Goal: Information Seeking & Learning: Learn about a topic

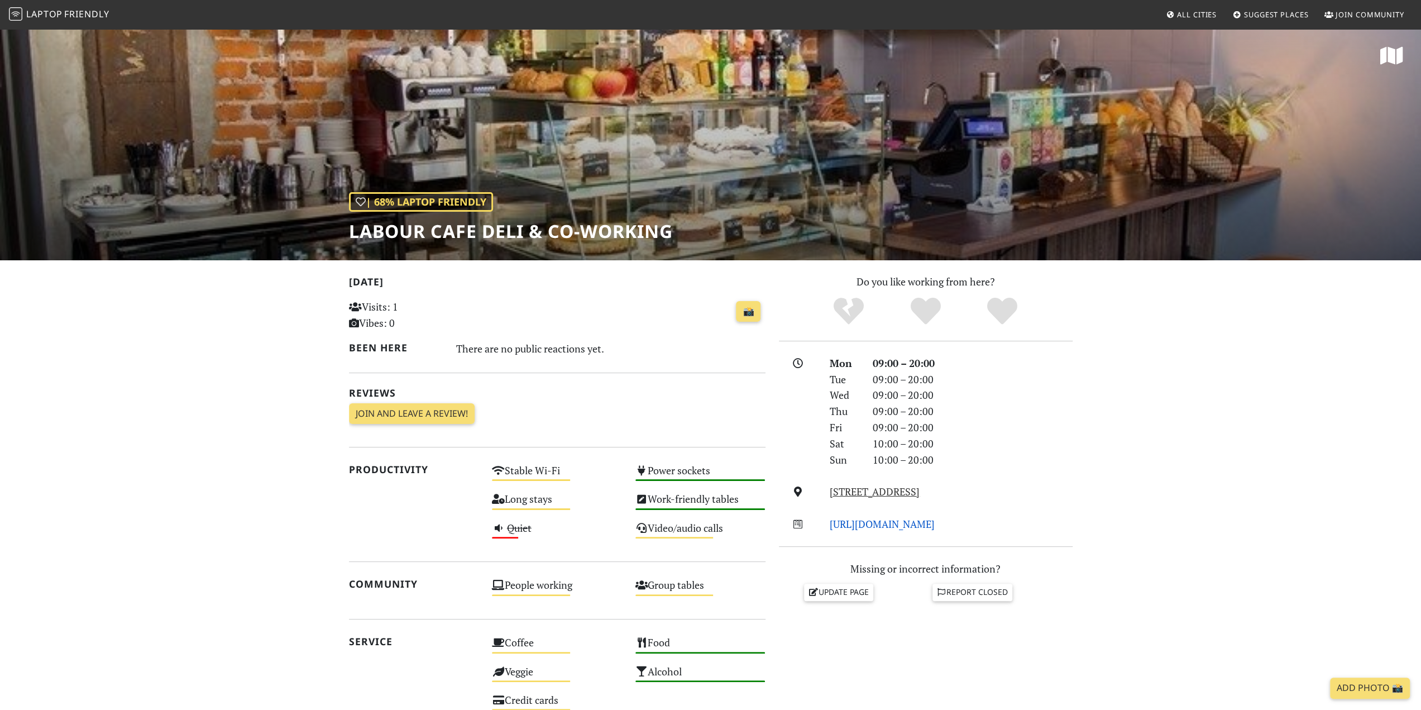
click at [892, 526] on link "http://www.labour.pl" at bounding box center [882, 523] width 105 height 13
click at [852, 492] on link "Tamka 49, 00-355, Warsaw" at bounding box center [875, 491] width 90 height 13
click at [65, 13] on span "Friendly" at bounding box center [86, 14] width 45 height 12
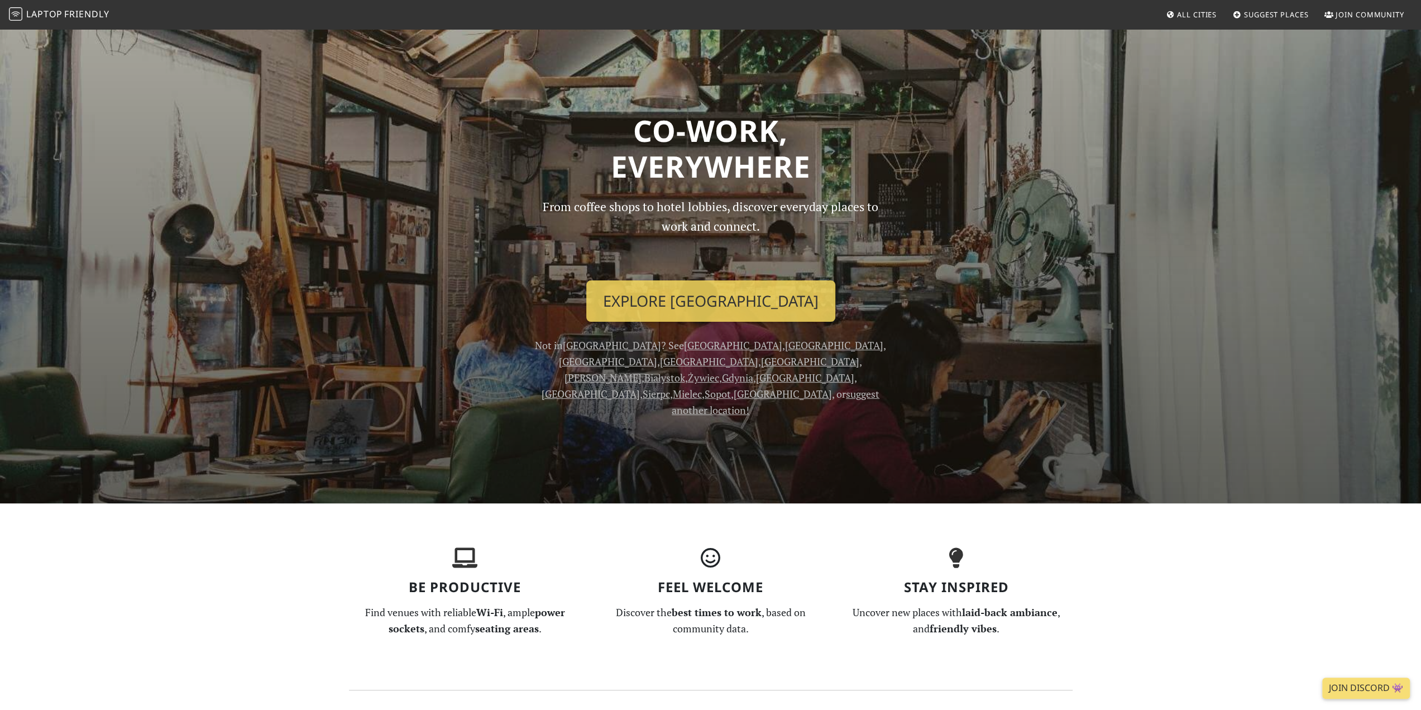
click at [1203, 13] on span "All Cities" at bounding box center [1197, 14] width 40 height 10
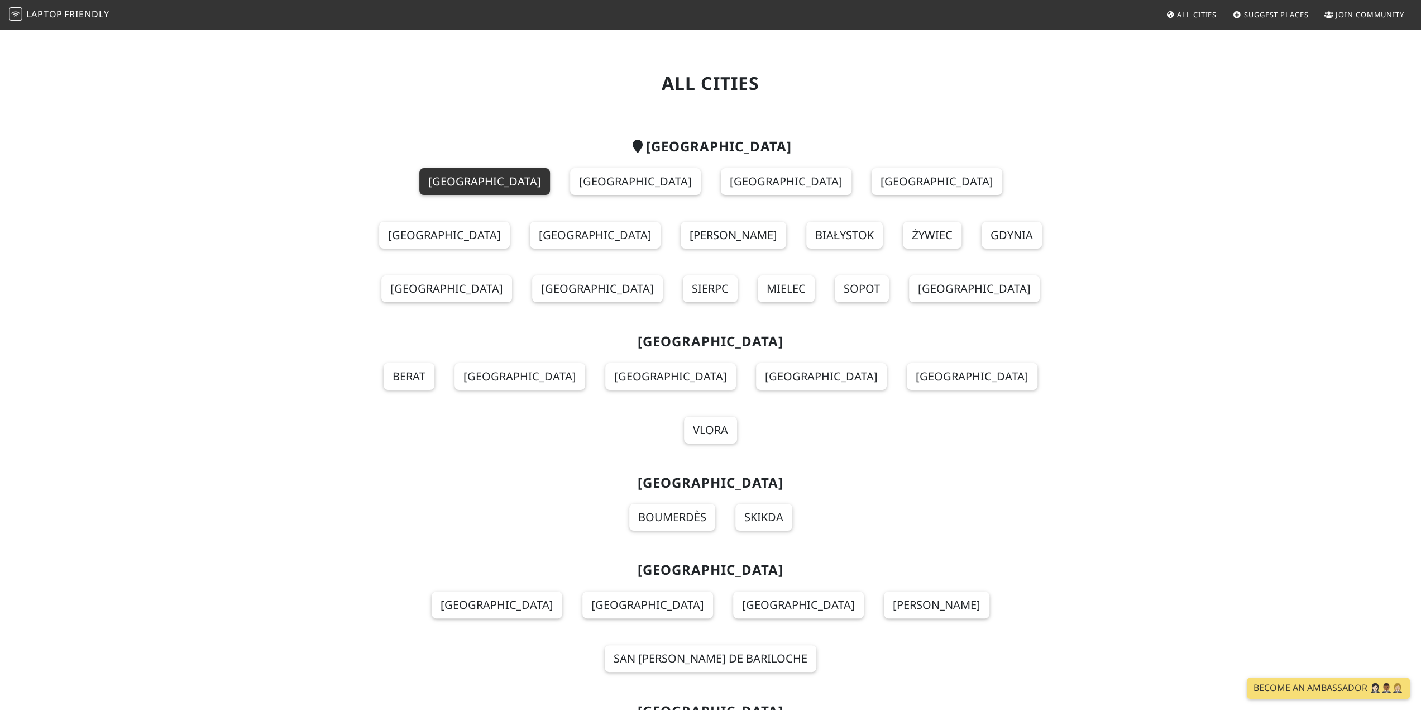
click at [419, 184] on link "[GEOGRAPHIC_DATA]" at bounding box center [484, 181] width 131 height 27
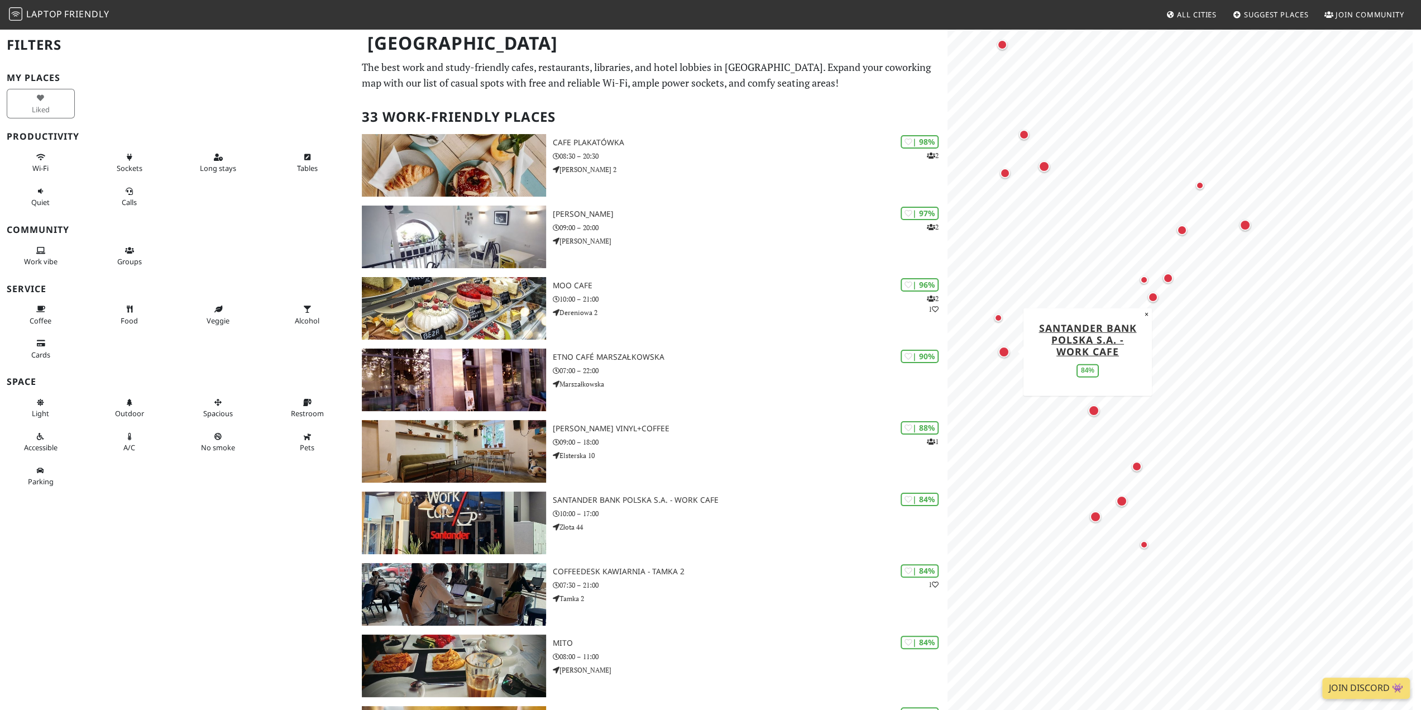
click at [1003, 351] on div "Map marker" at bounding box center [1003, 351] width 11 height 11
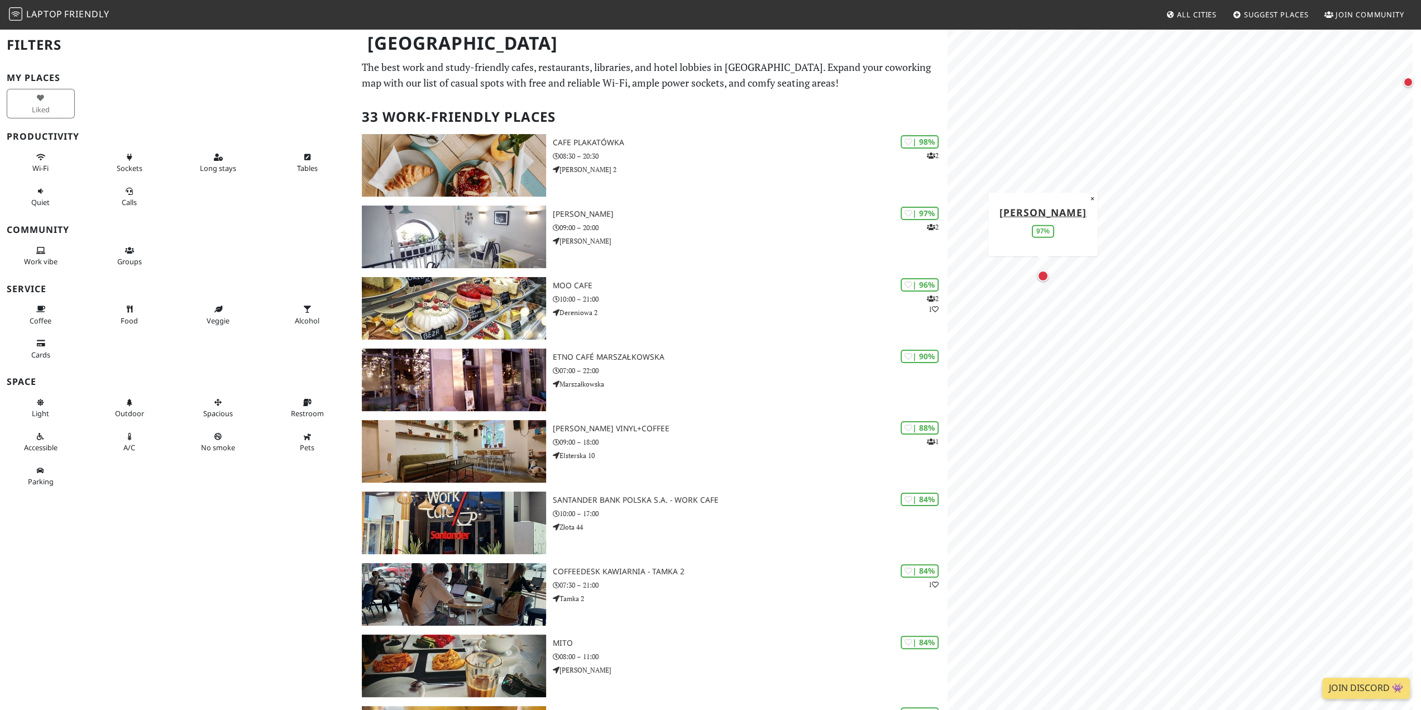
click at [1045, 280] on div "Map marker" at bounding box center [1042, 275] width 11 height 11
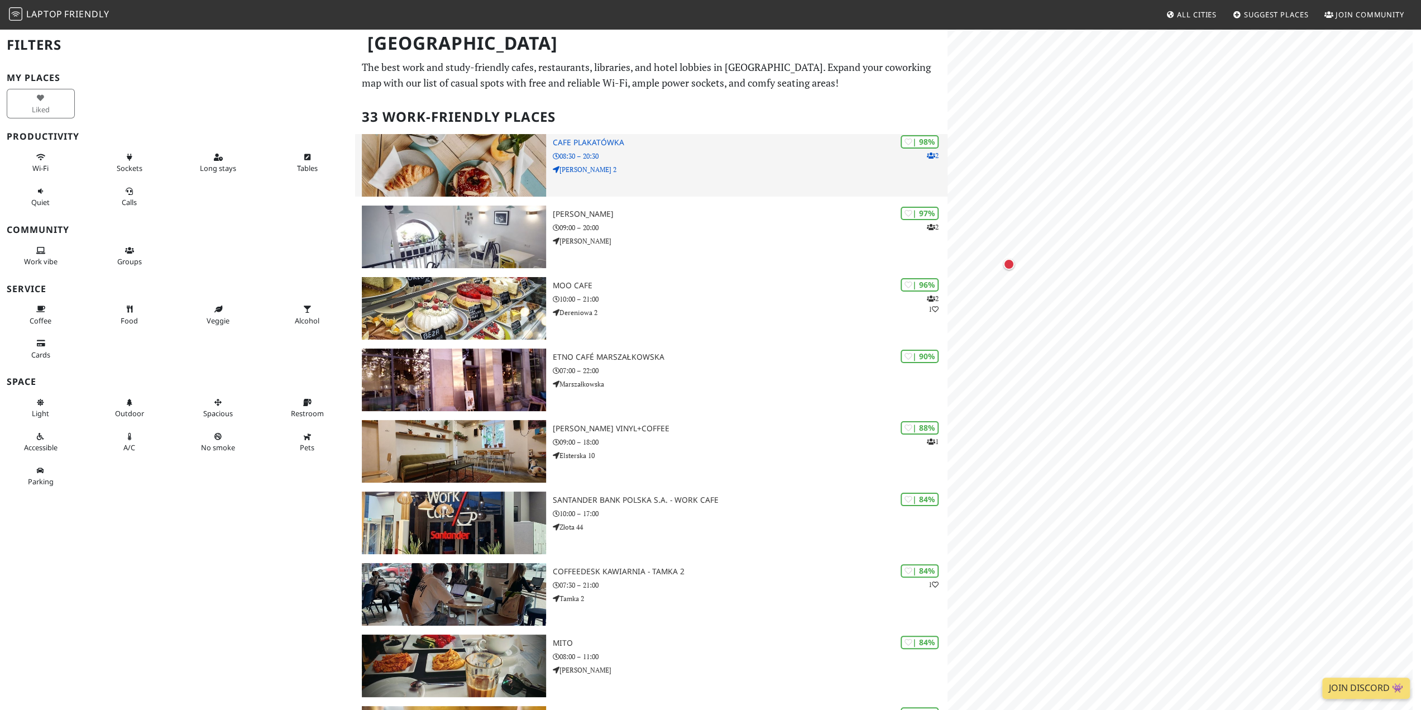
click at [727, 159] on p "08:30 – 20:30" at bounding box center [750, 156] width 395 height 11
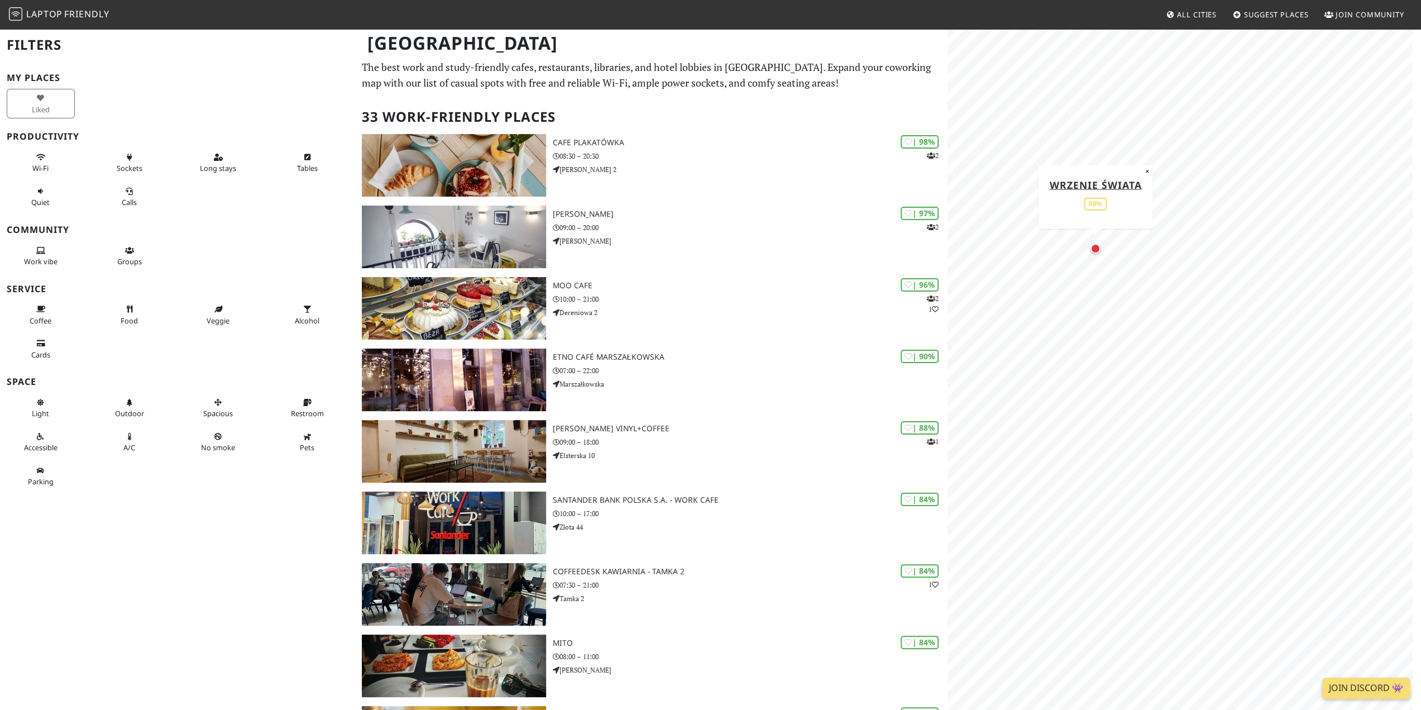
click at [1093, 247] on div "Map marker" at bounding box center [1095, 248] width 10 height 10
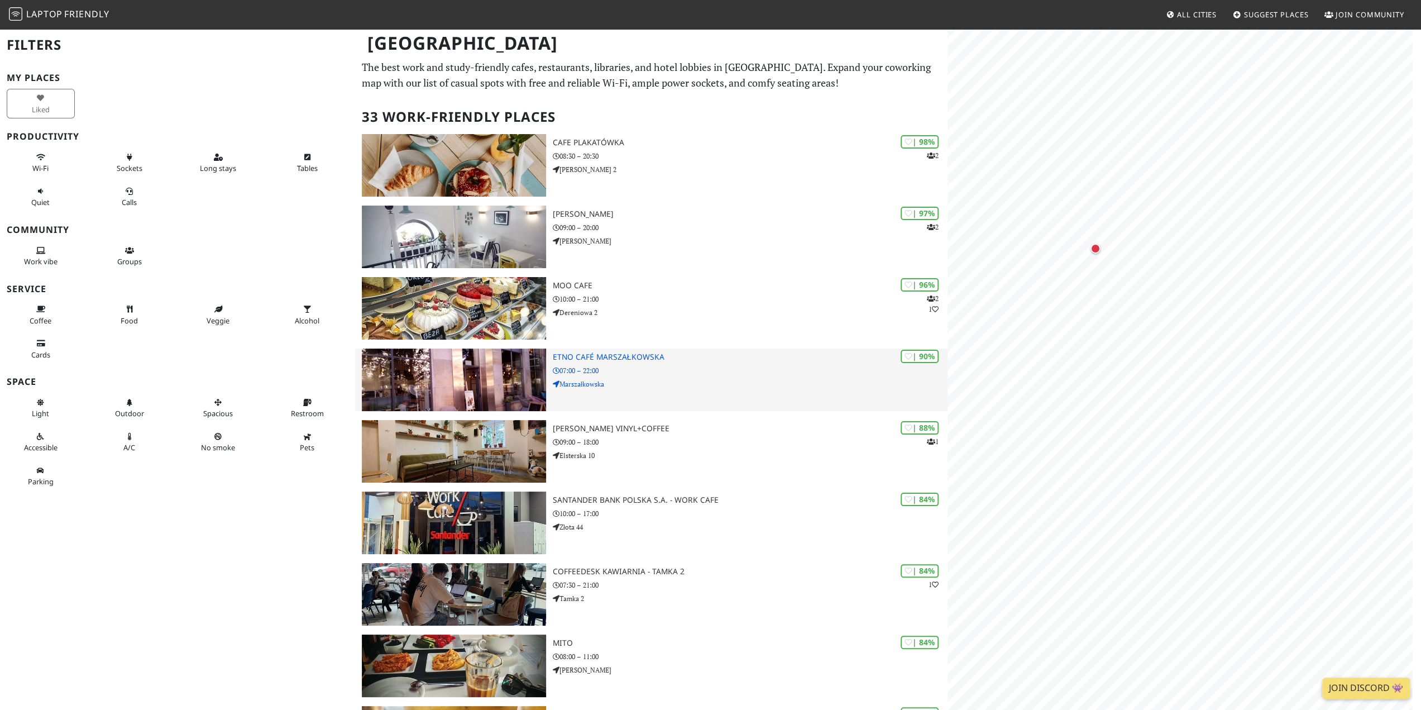
click at [629, 358] on h3 "Etno Café Marszałkowska" at bounding box center [750, 356] width 395 height 9
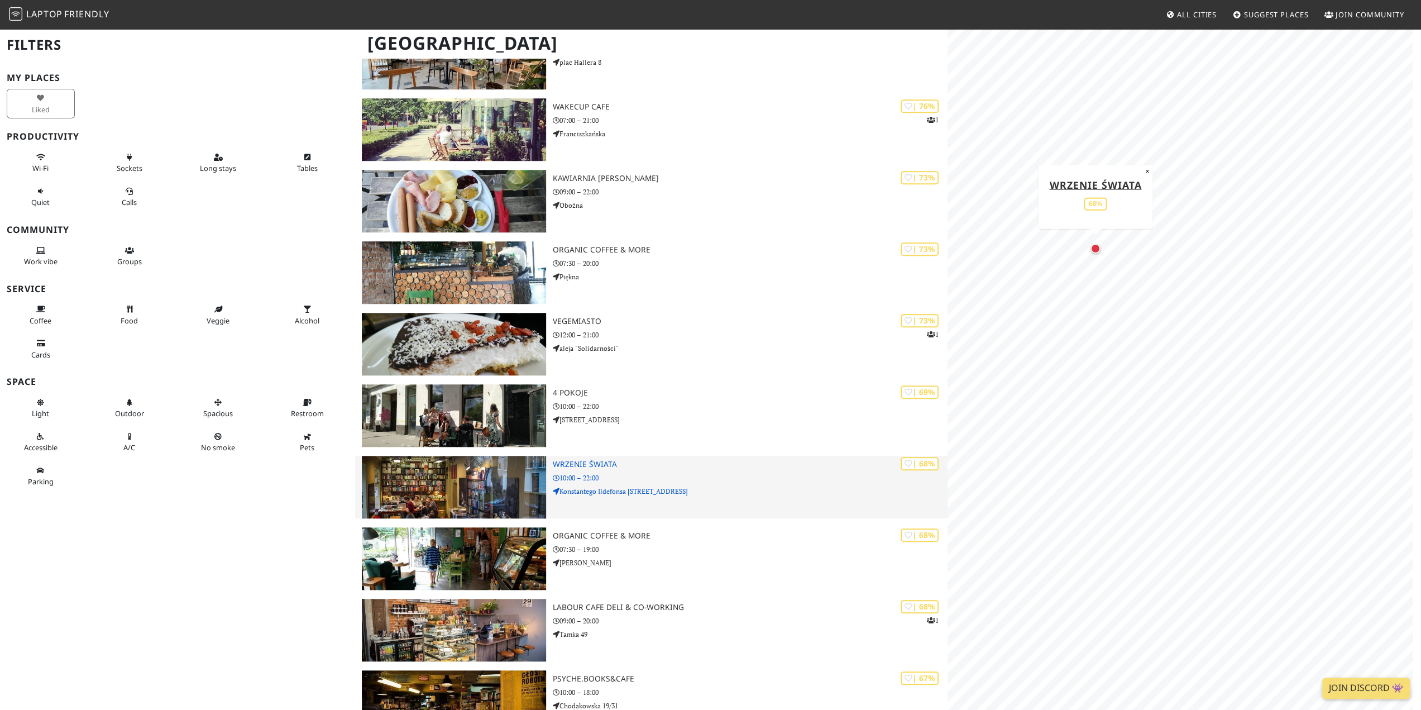
click at [577, 464] on h3 "Wrzenie Świata" at bounding box center [750, 463] width 395 height 9
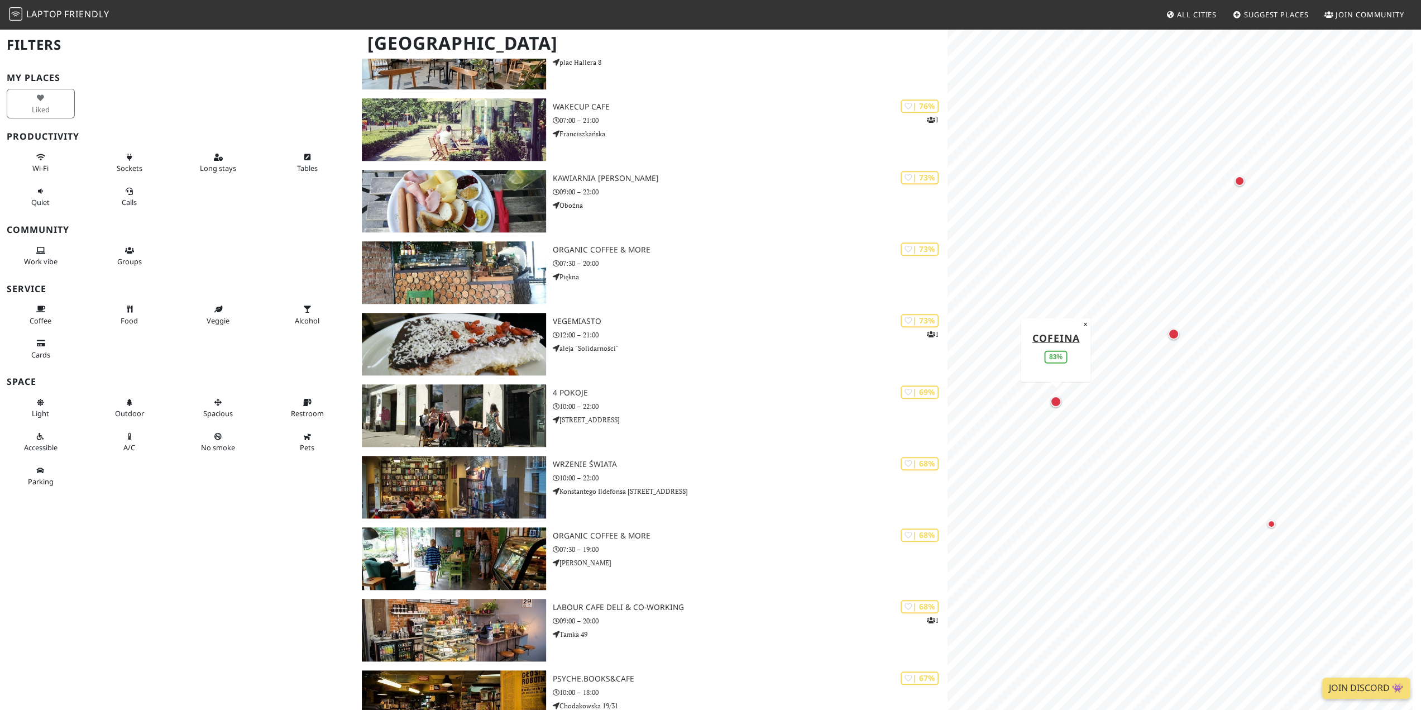
click at [1057, 403] on div "Map marker" at bounding box center [1055, 401] width 11 height 11
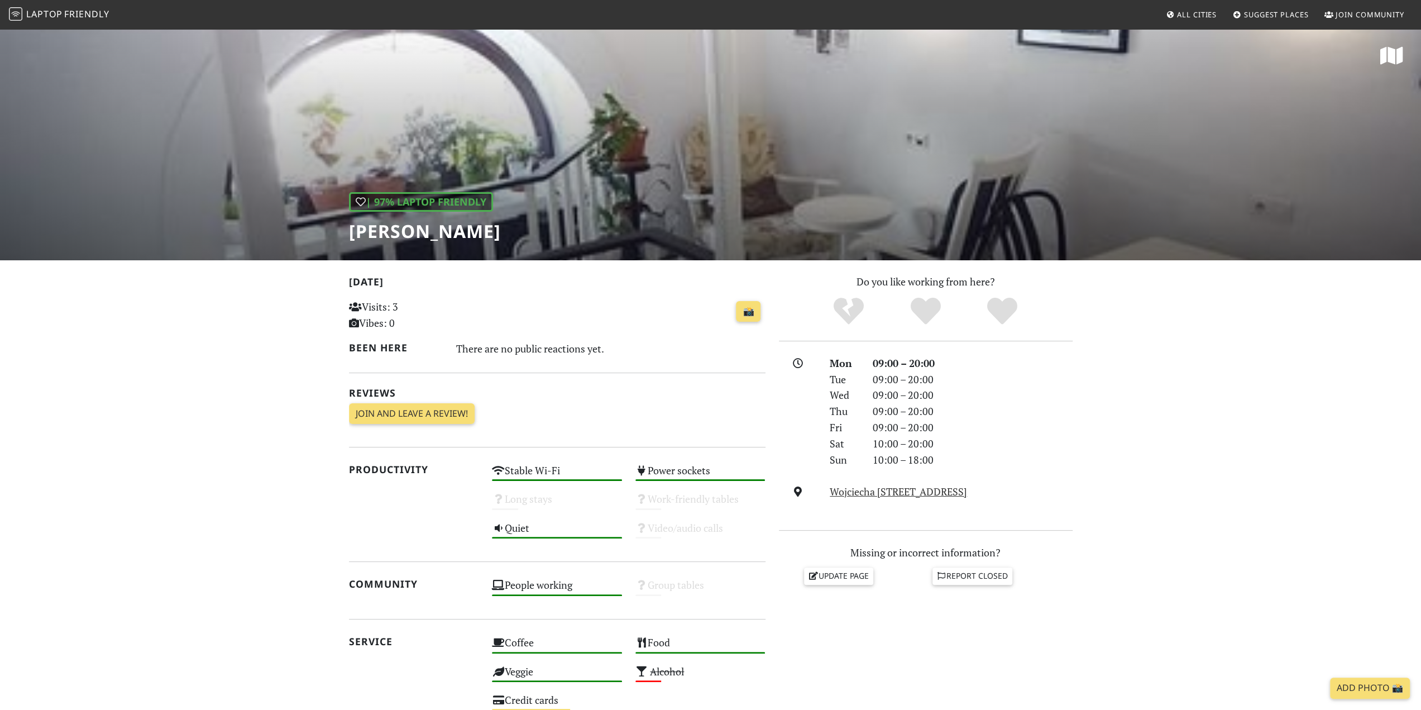
click at [379, 234] on h1 "[PERSON_NAME]" at bounding box center [425, 231] width 152 height 21
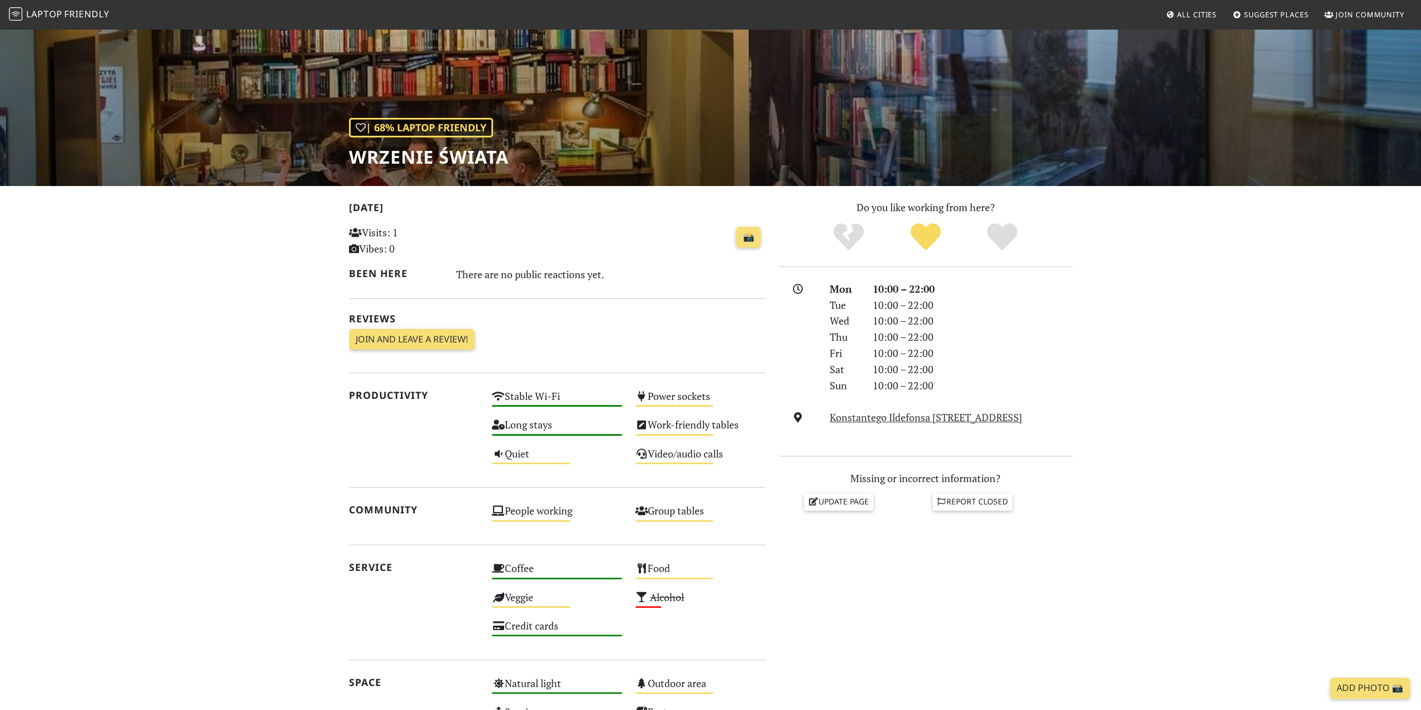
scroll to position [112, 0]
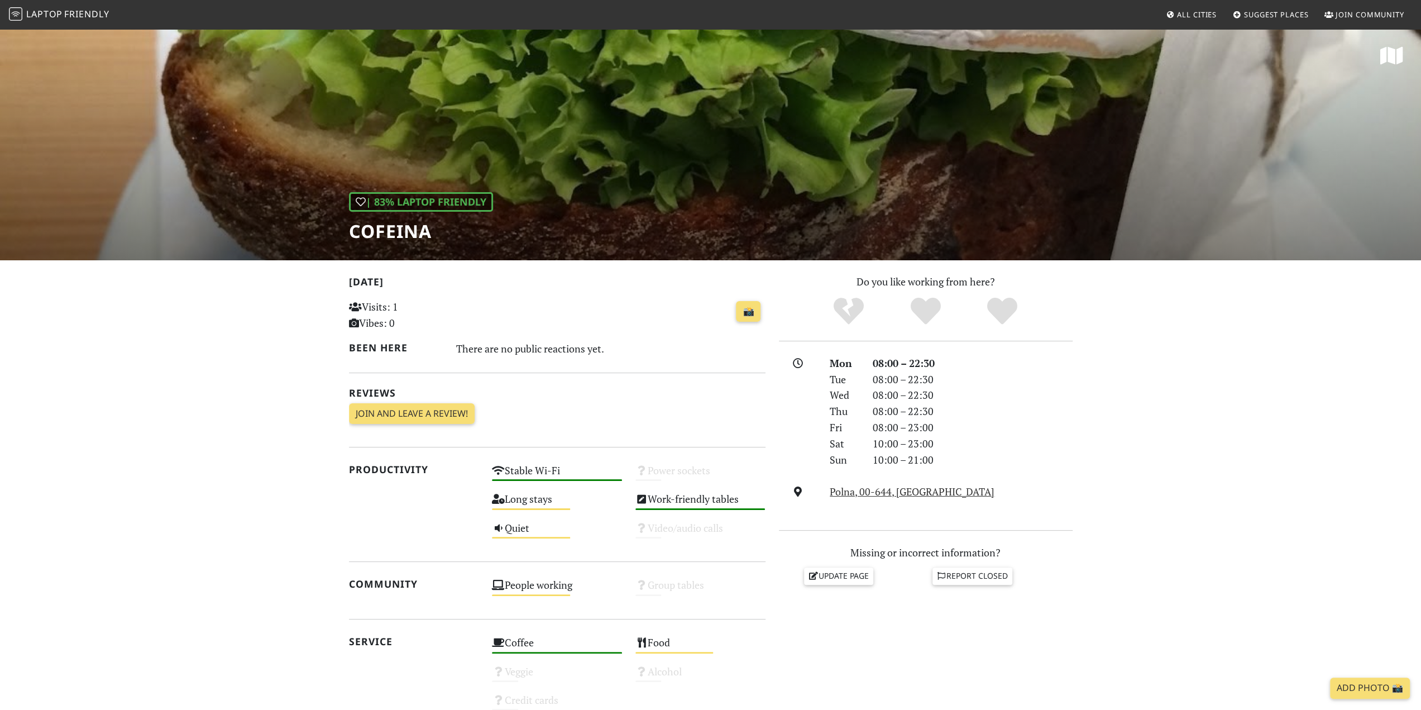
click at [406, 231] on h1 "Cofeina" at bounding box center [421, 231] width 144 height 21
copy h1 "Cofeina"
